Goal: Find specific page/section: Find specific page/section

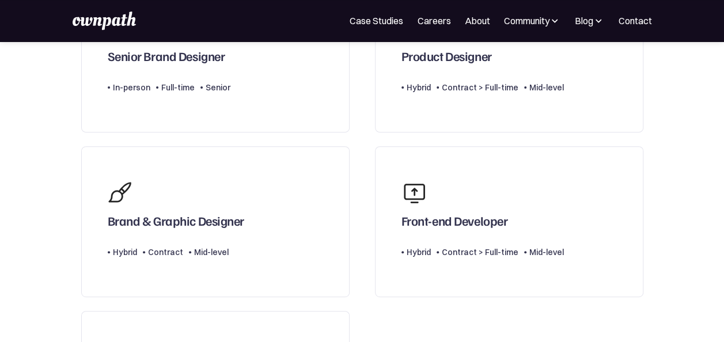
scroll to position [153, 0]
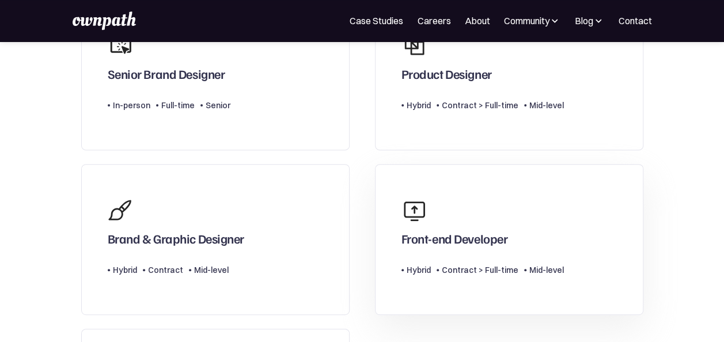
click at [530, 206] on div "Front-end Developer" at bounding box center [483, 219] width 162 height 53
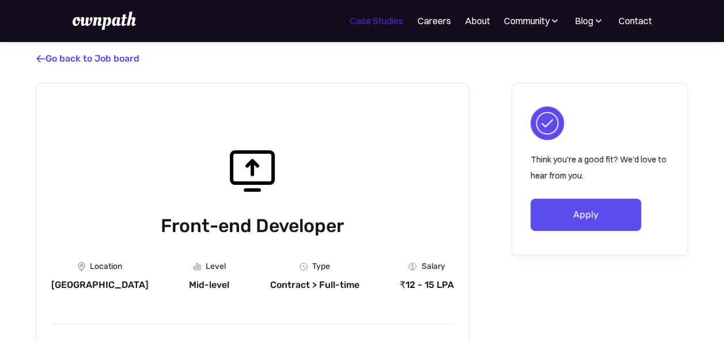
click at [385, 18] on link "Case Studies" at bounding box center [377, 21] width 54 height 14
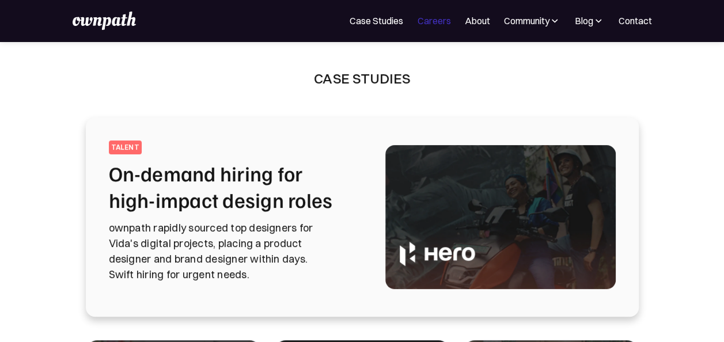
click at [449, 25] on link "Careers" at bounding box center [433, 21] width 33 height 14
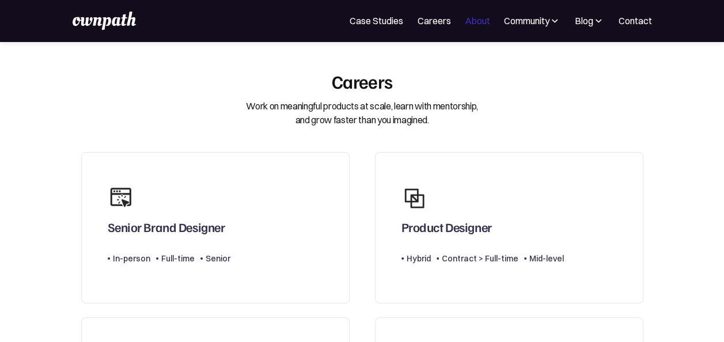
click at [482, 22] on link "About" at bounding box center [476, 21] width 25 height 14
